Goal: Browse casually

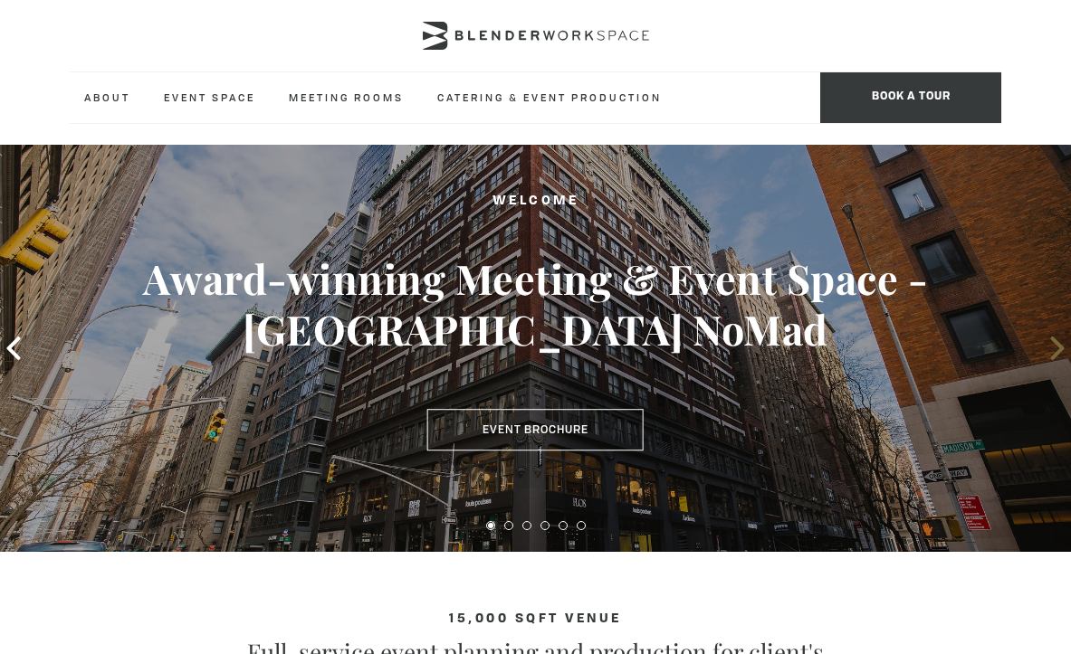
click at [1055, 351] on icon at bounding box center [1057, 349] width 24 height 24
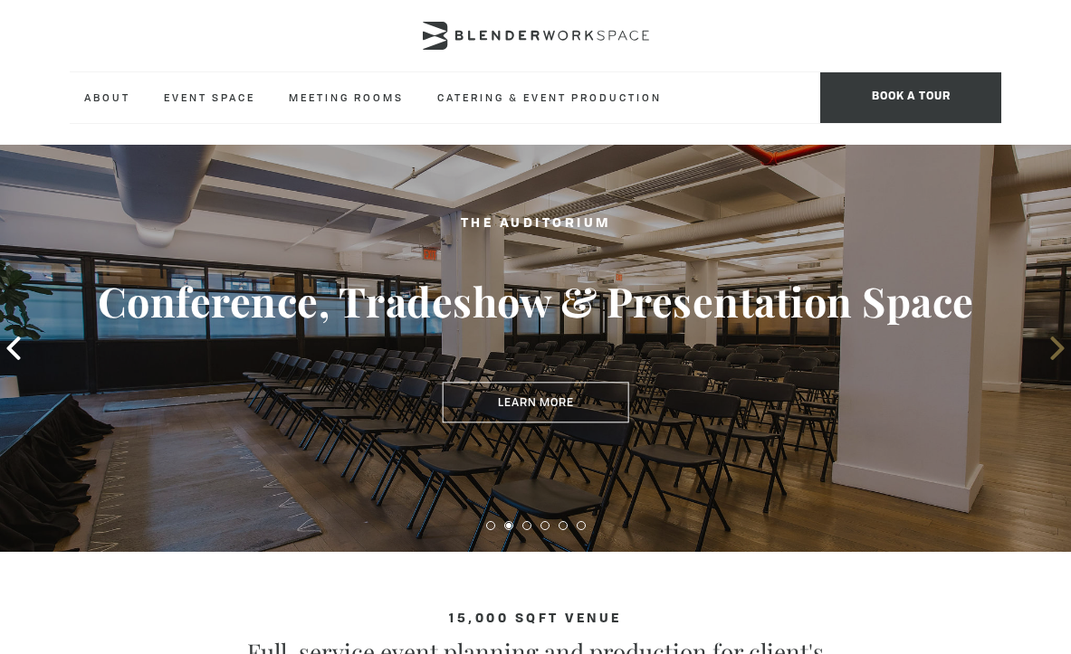
click at [1055, 351] on icon at bounding box center [1057, 349] width 24 height 24
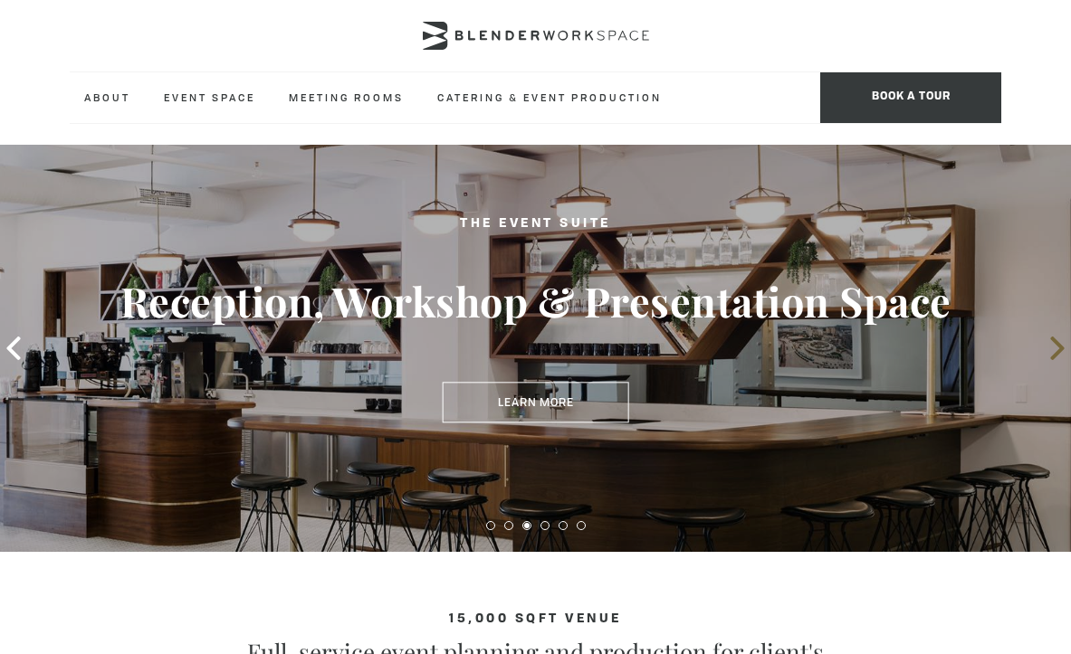
click at [1055, 351] on icon at bounding box center [1057, 349] width 24 height 24
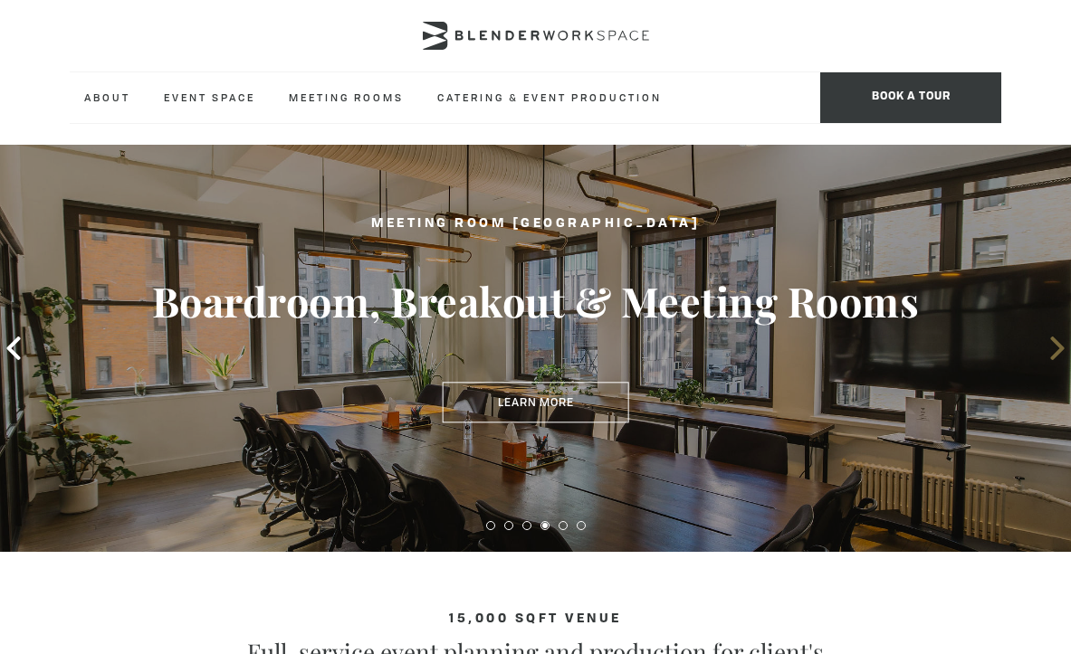
click at [1055, 351] on icon at bounding box center [1057, 349] width 24 height 24
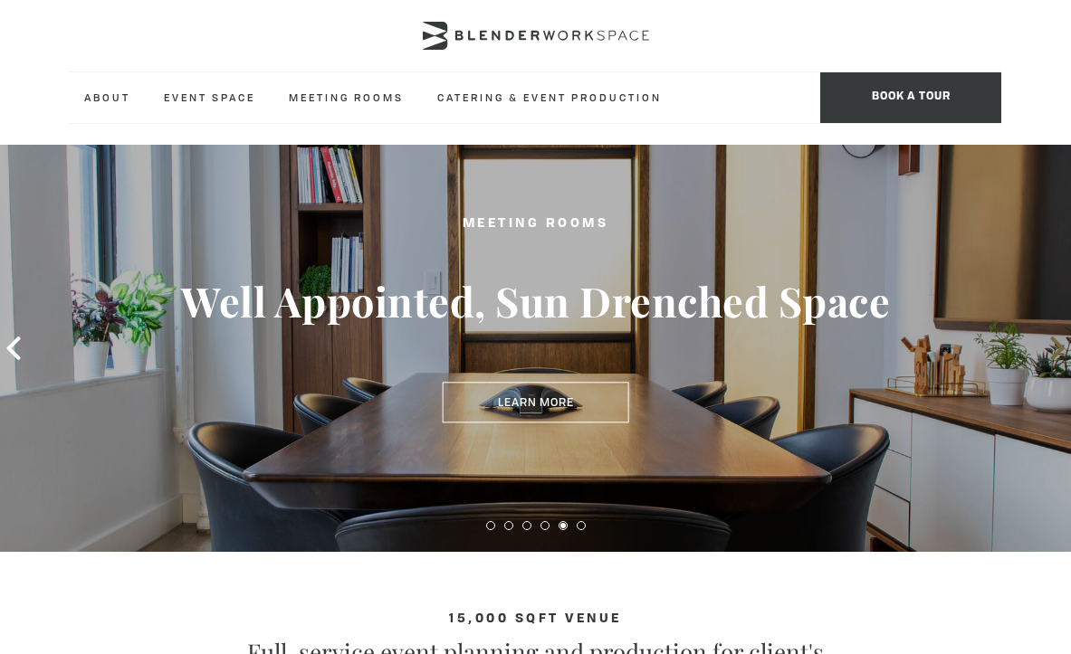
click at [1055, 351] on icon at bounding box center [1057, 349] width 24 height 24
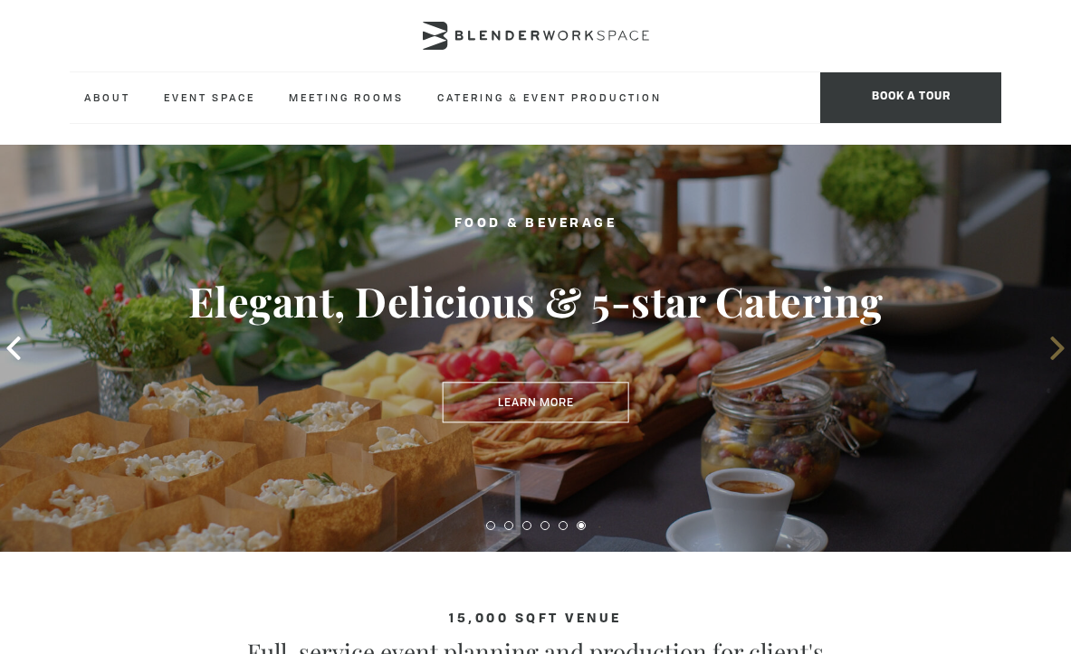
click at [1055, 351] on icon at bounding box center [1057, 349] width 24 height 24
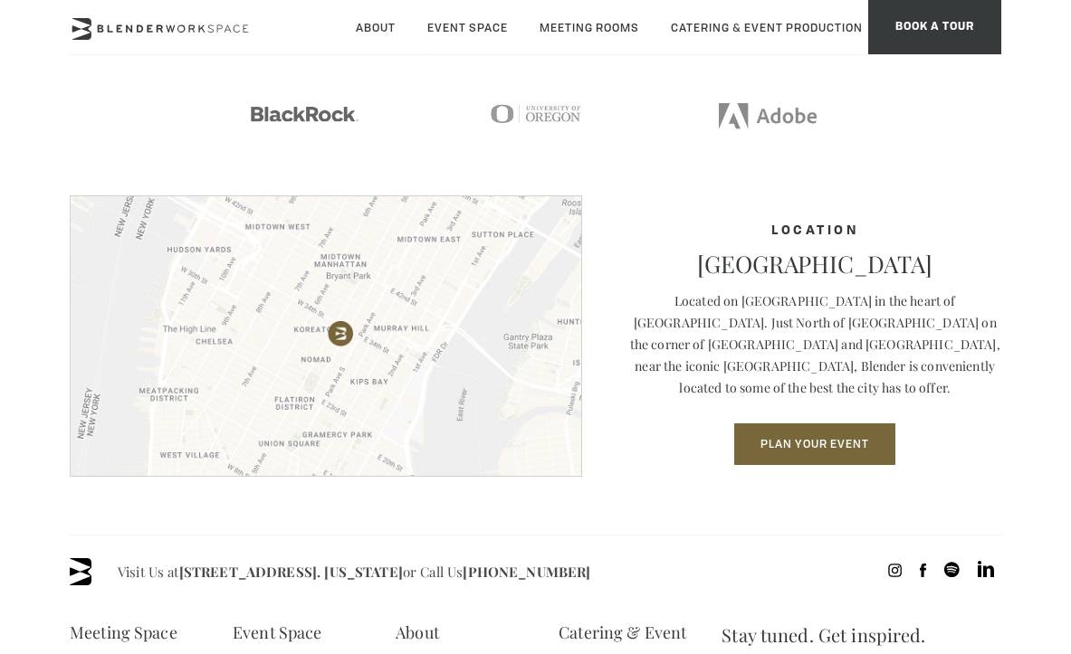
scroll to position [2172, 0]
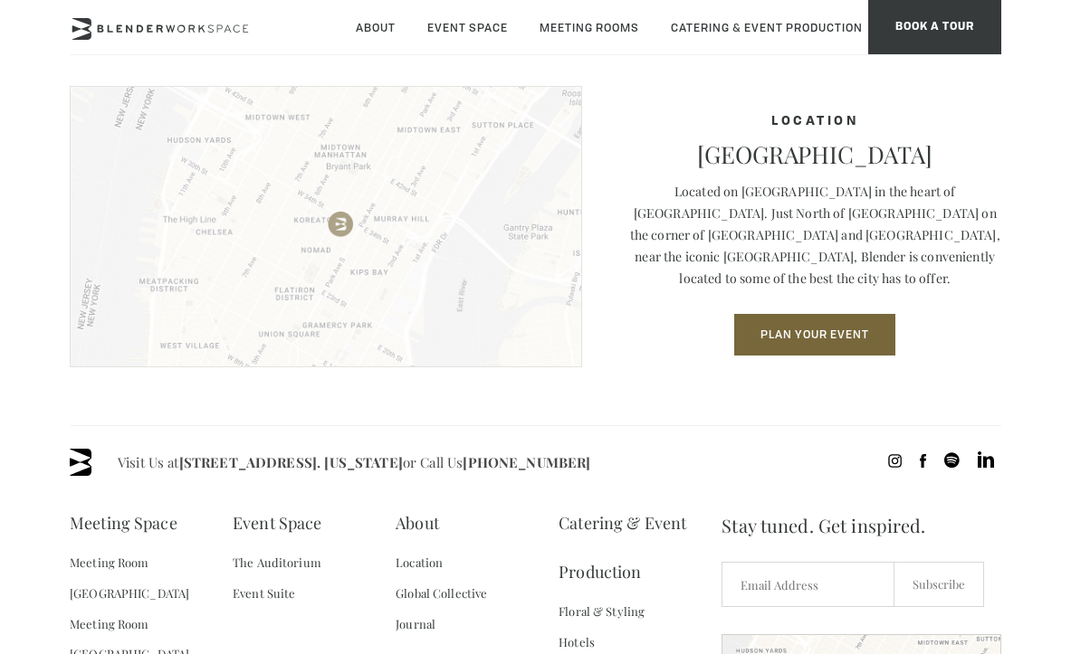
click at [357, 282] on img at bounding box center [326, 227] width 512 height 282
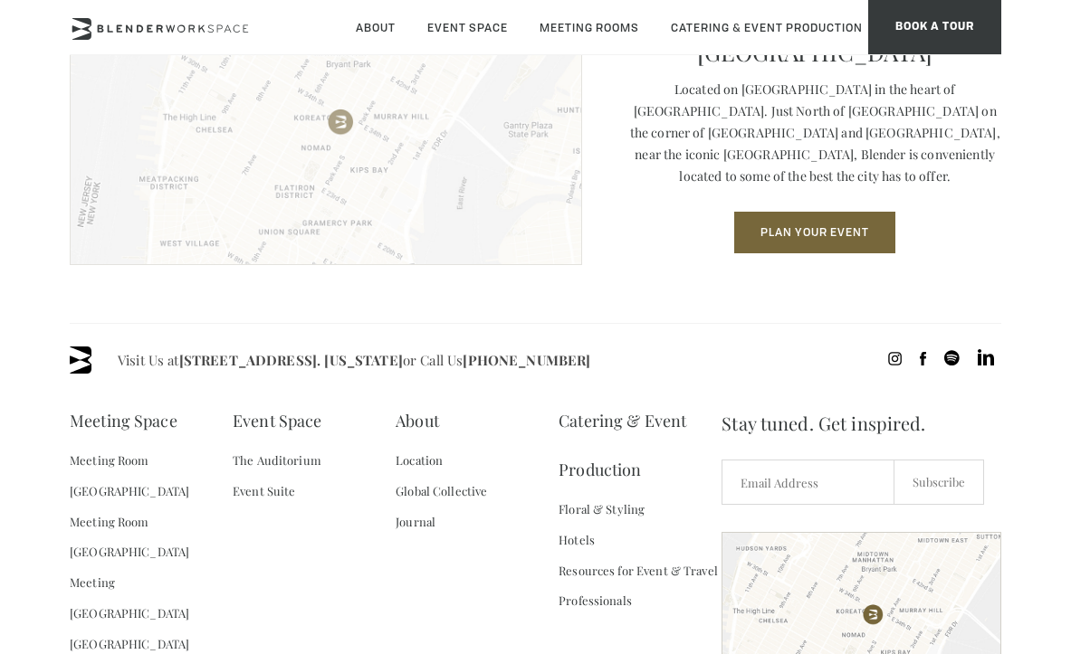
scroll to position [2353, 0]
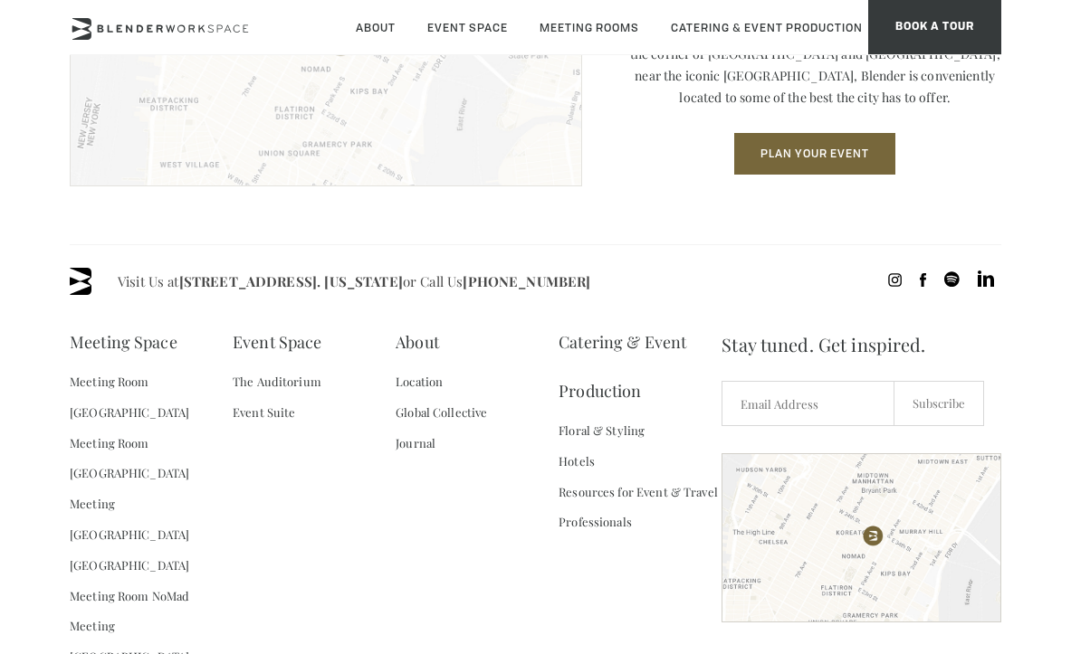
click at [465, 141] on img at bounding box center [326, 46] width 512 height 282
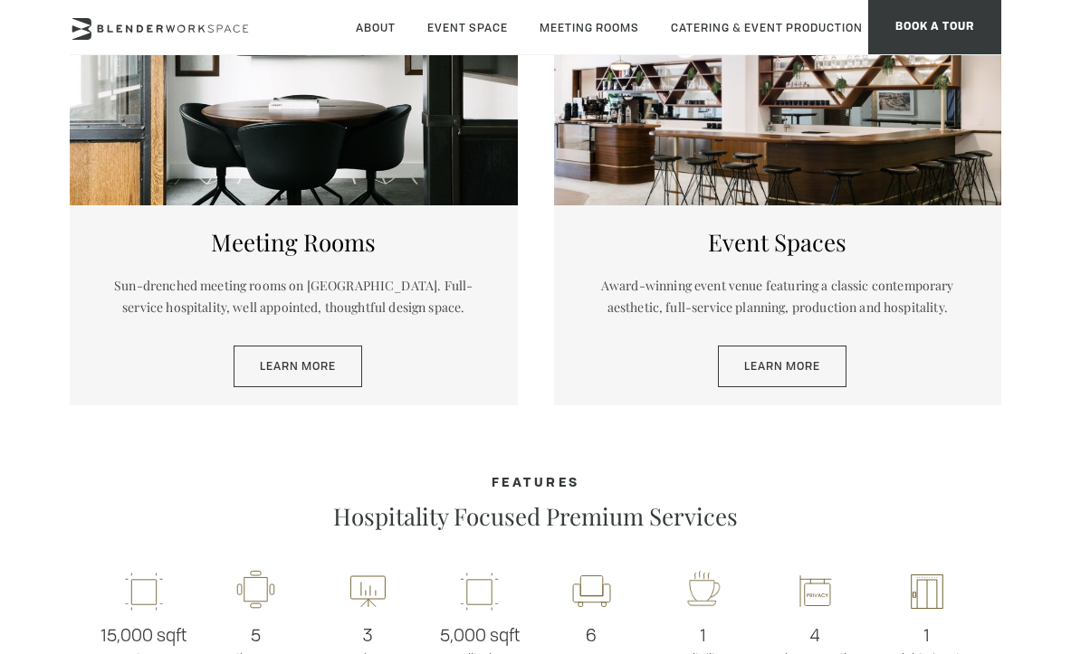
scroll to position [243, 0]
